Goal: Navigation & Orientation: Find specific page/section

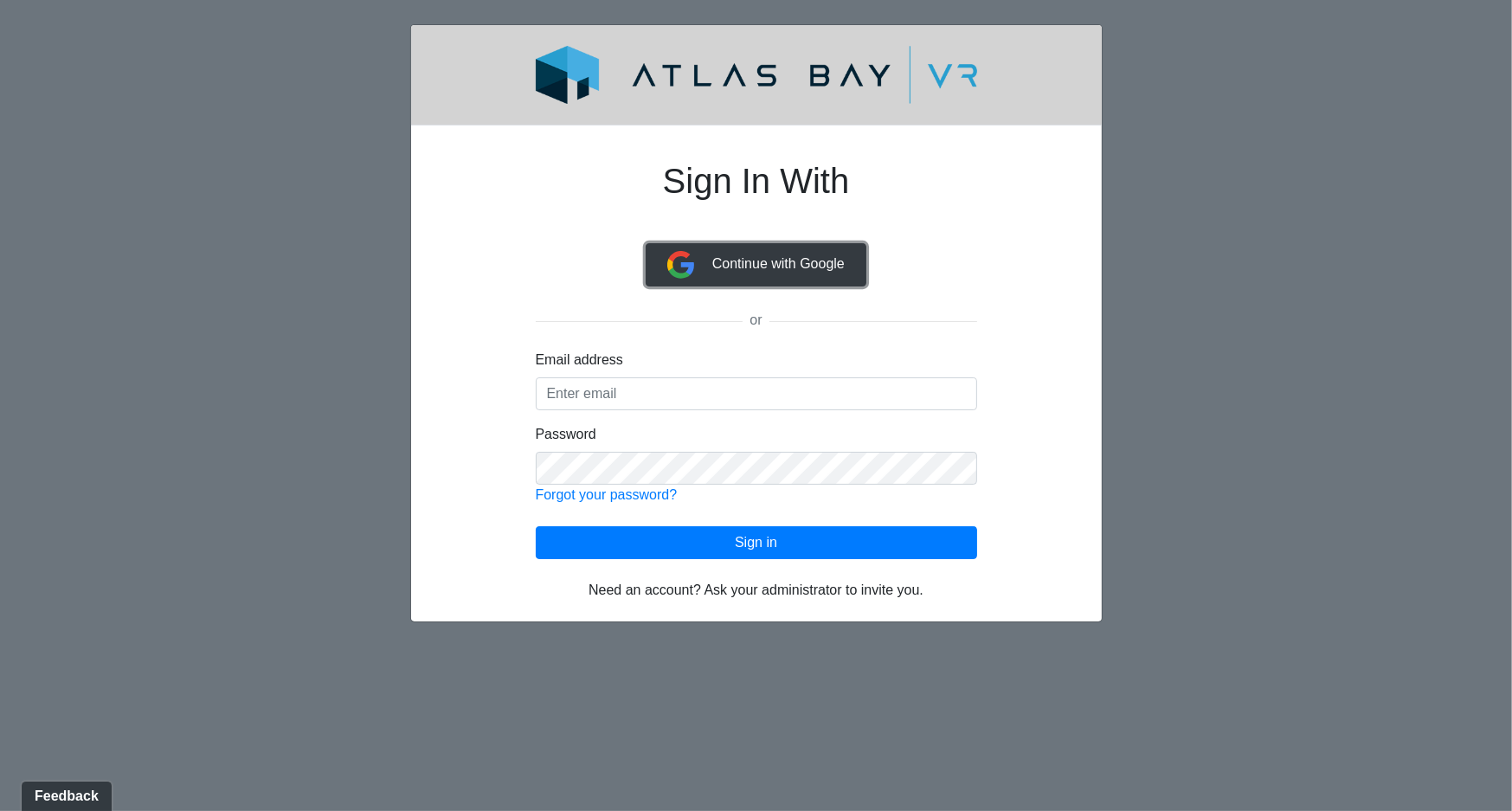
click at [785, 263] on span "Continue with Google" at bounding box center [778, 263] width 132 height 15
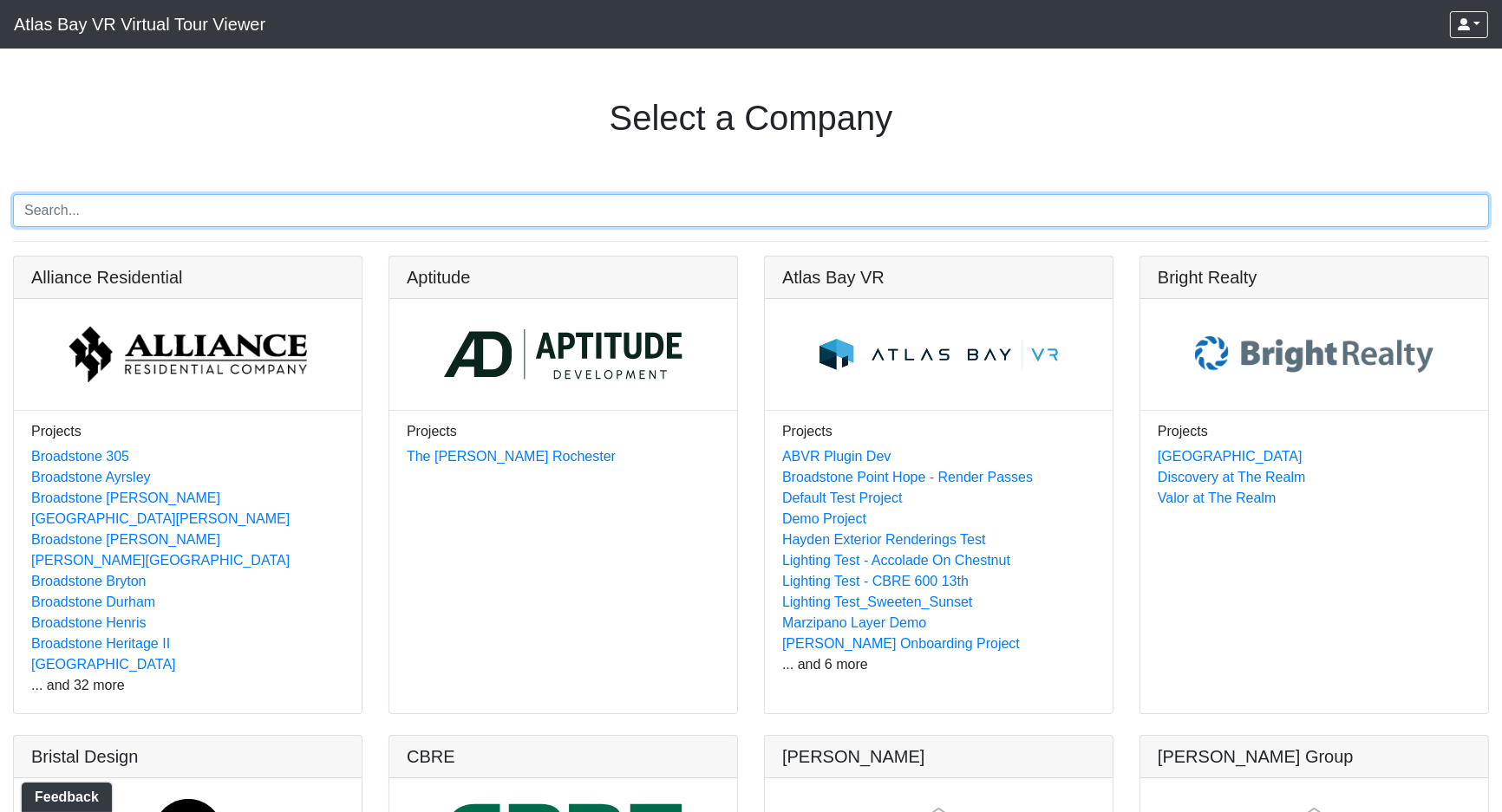
click at [223, 210] on input "Search" at bounding box center [751, 211] width 1476 height 33
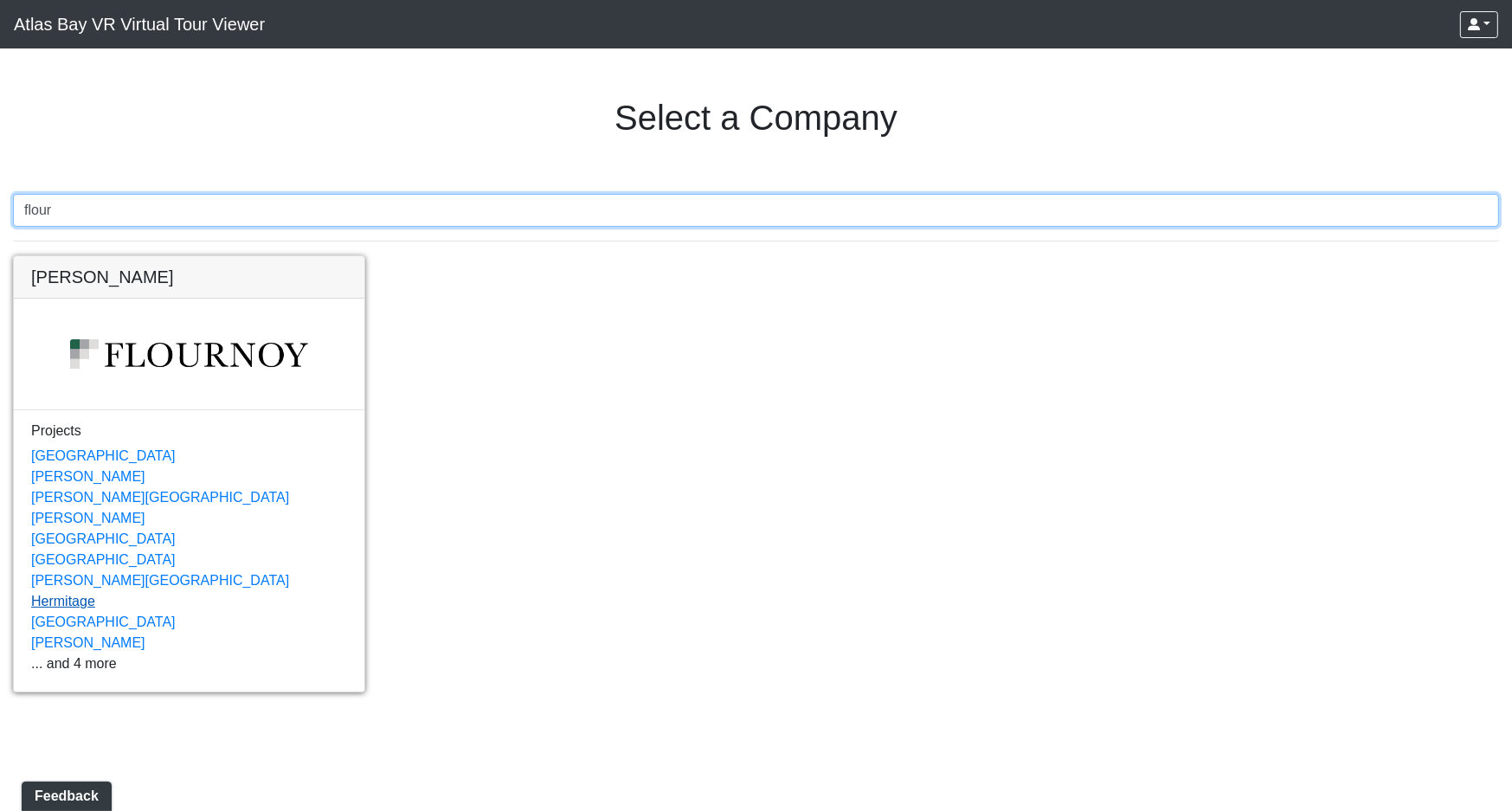
type input "flour"
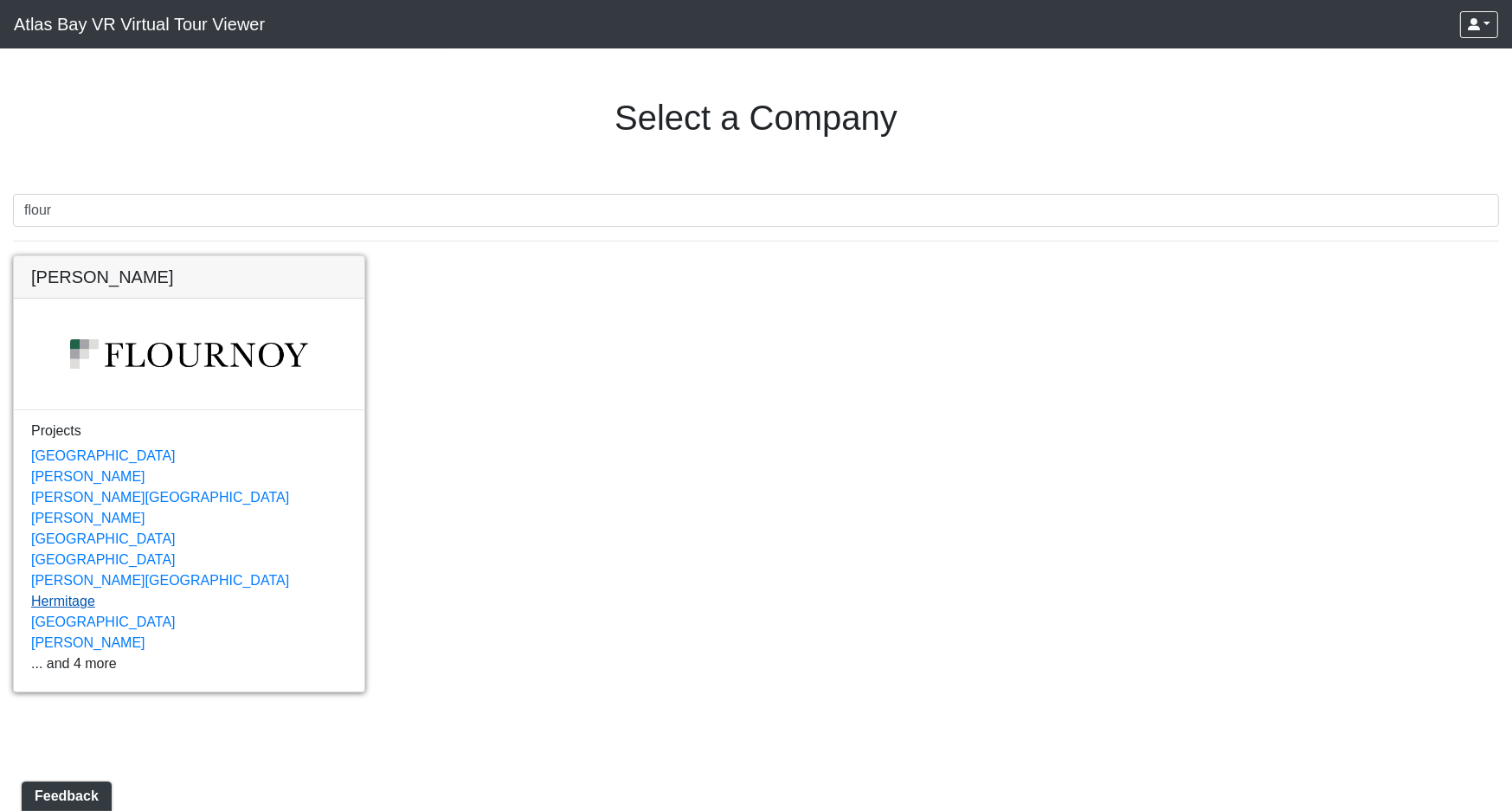
click at [81, 597] on link "Hermitage" at bounding box center [63, 601] width 64 height 15
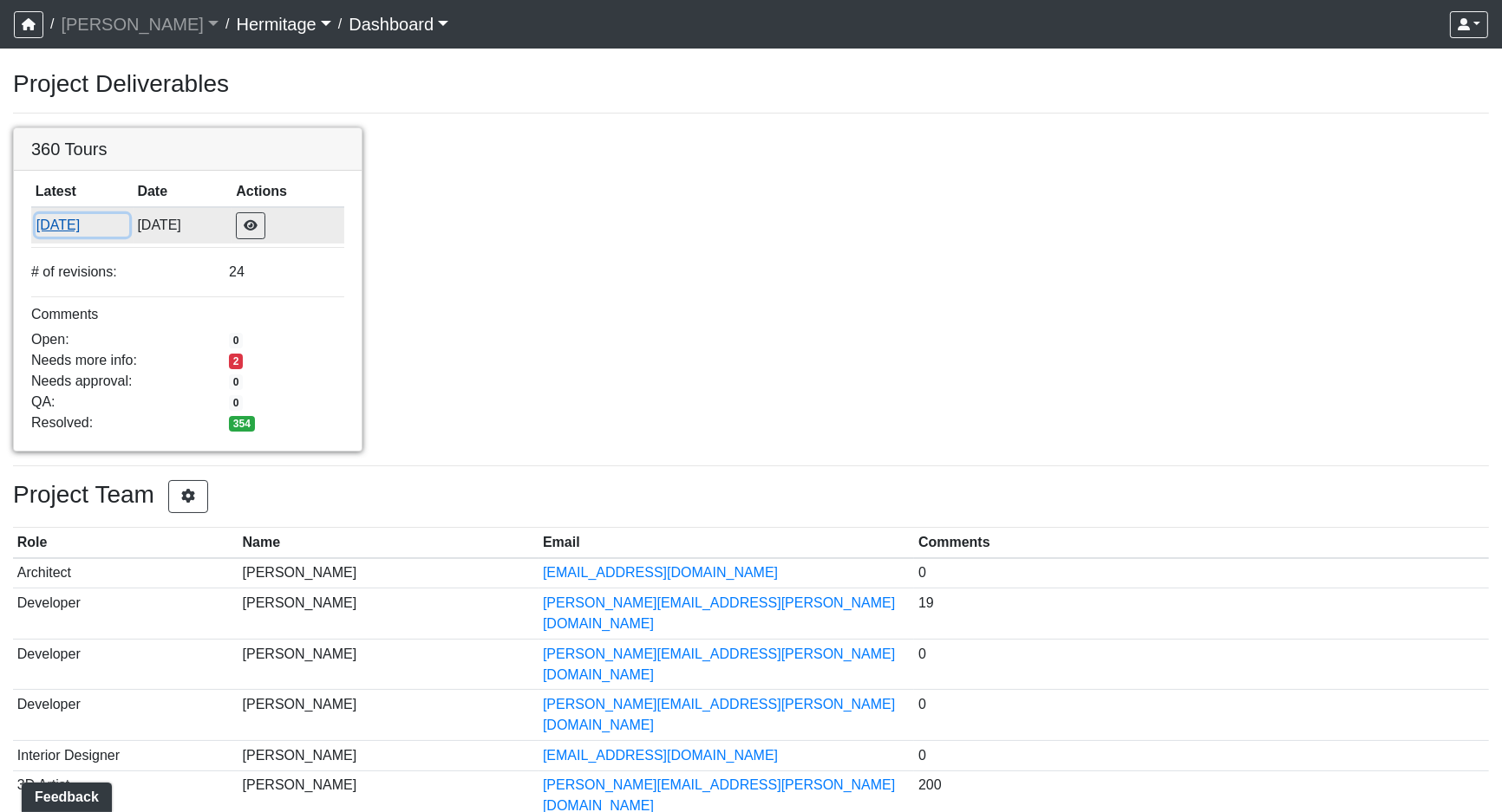
click at [50, 217] on button "9/10/2025" at bounding box center [82, 225] width 94 height 23
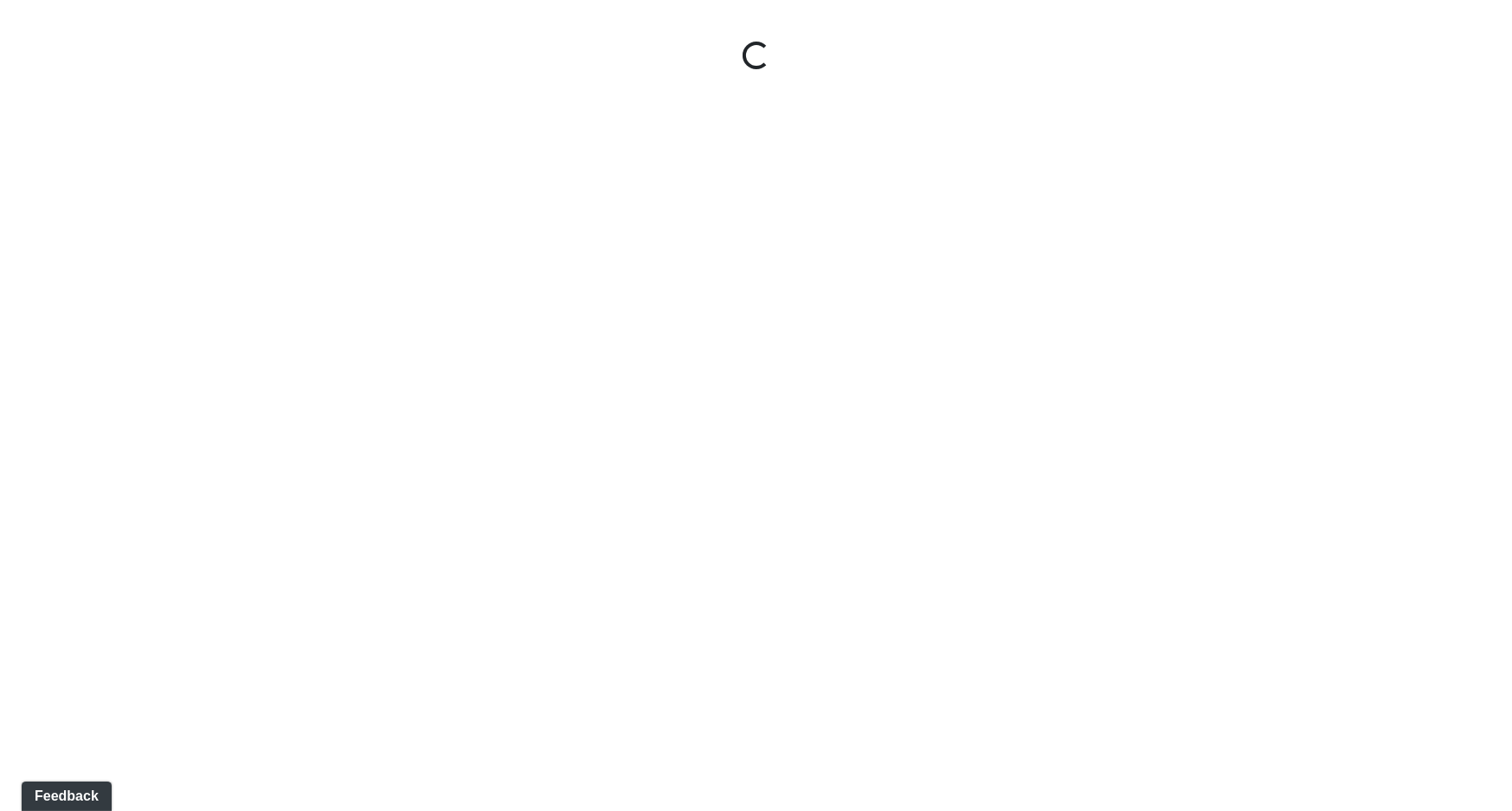
select select "oy93aZKNaQrBWGxb9eKMoQ"
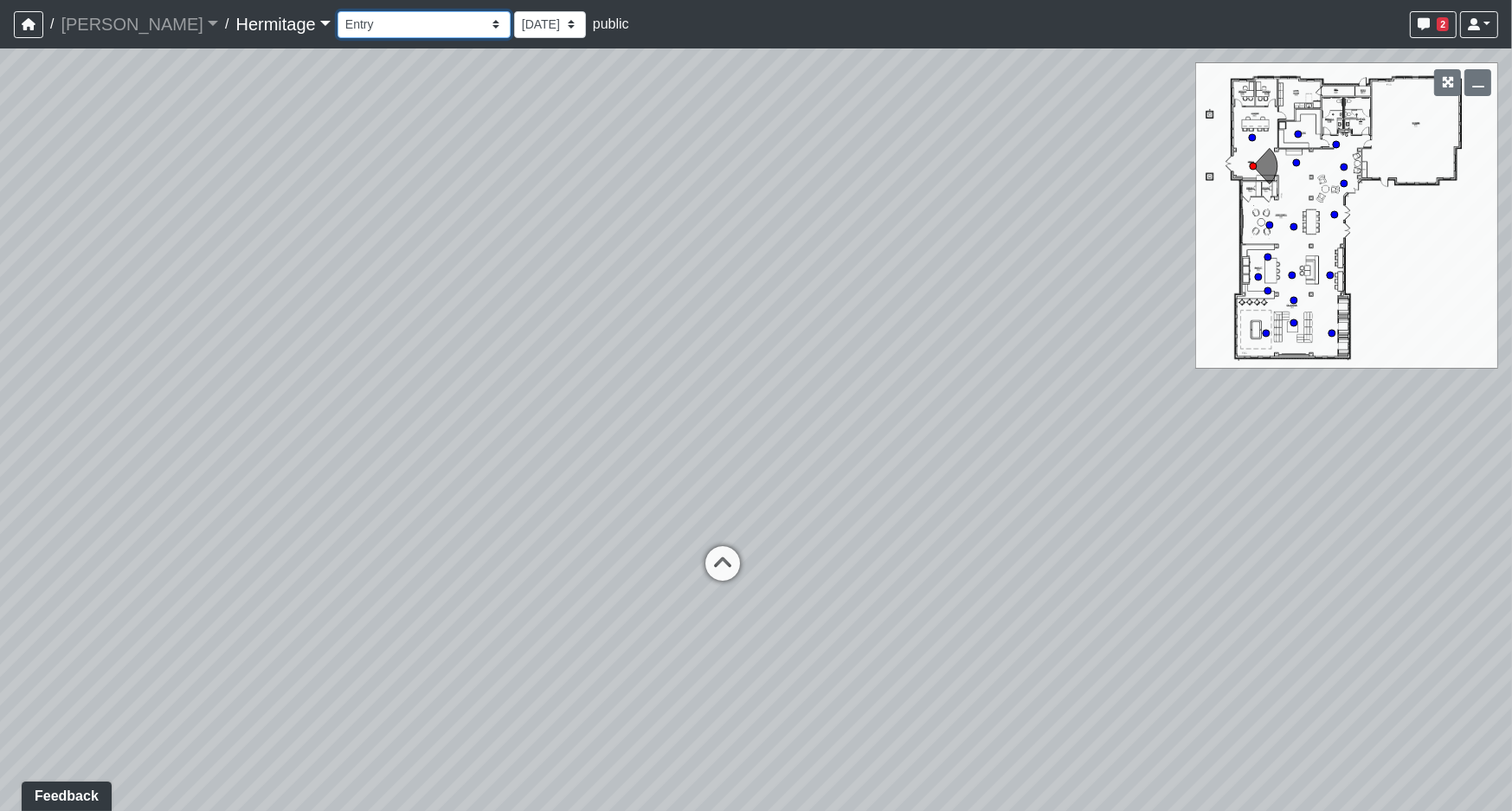
click at [419, 21] on select "Booth Seating Fireplace Pool Table Community Table Hallway Pool Courtyard Entry…" at bounding box center [424, 24] width 173 height 27
